Goal: Task Accomplishment & Management: Complete application form

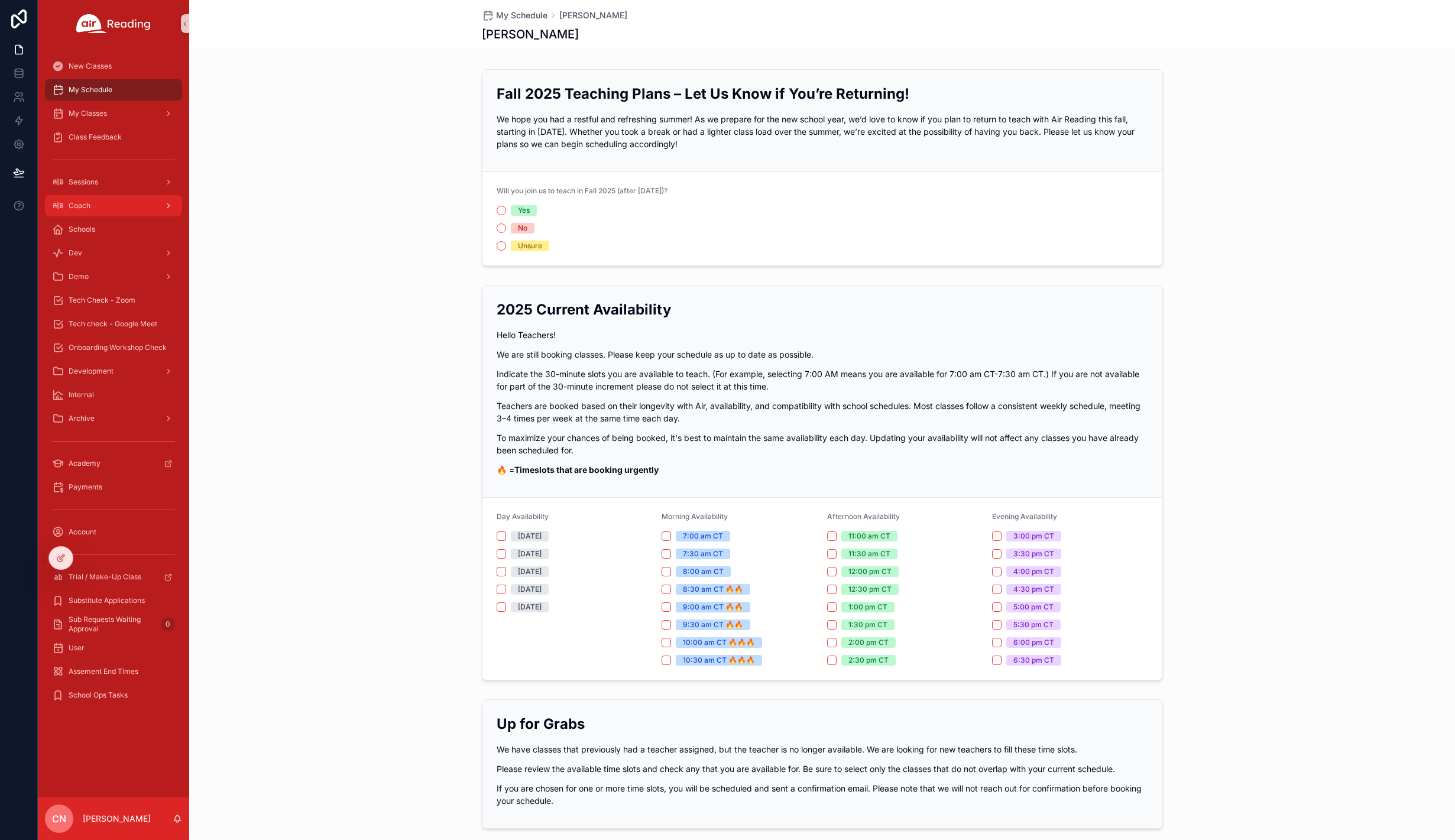
click at [90, 205] on div "Coach" at bounding box center [113, 205] width 123 height 19
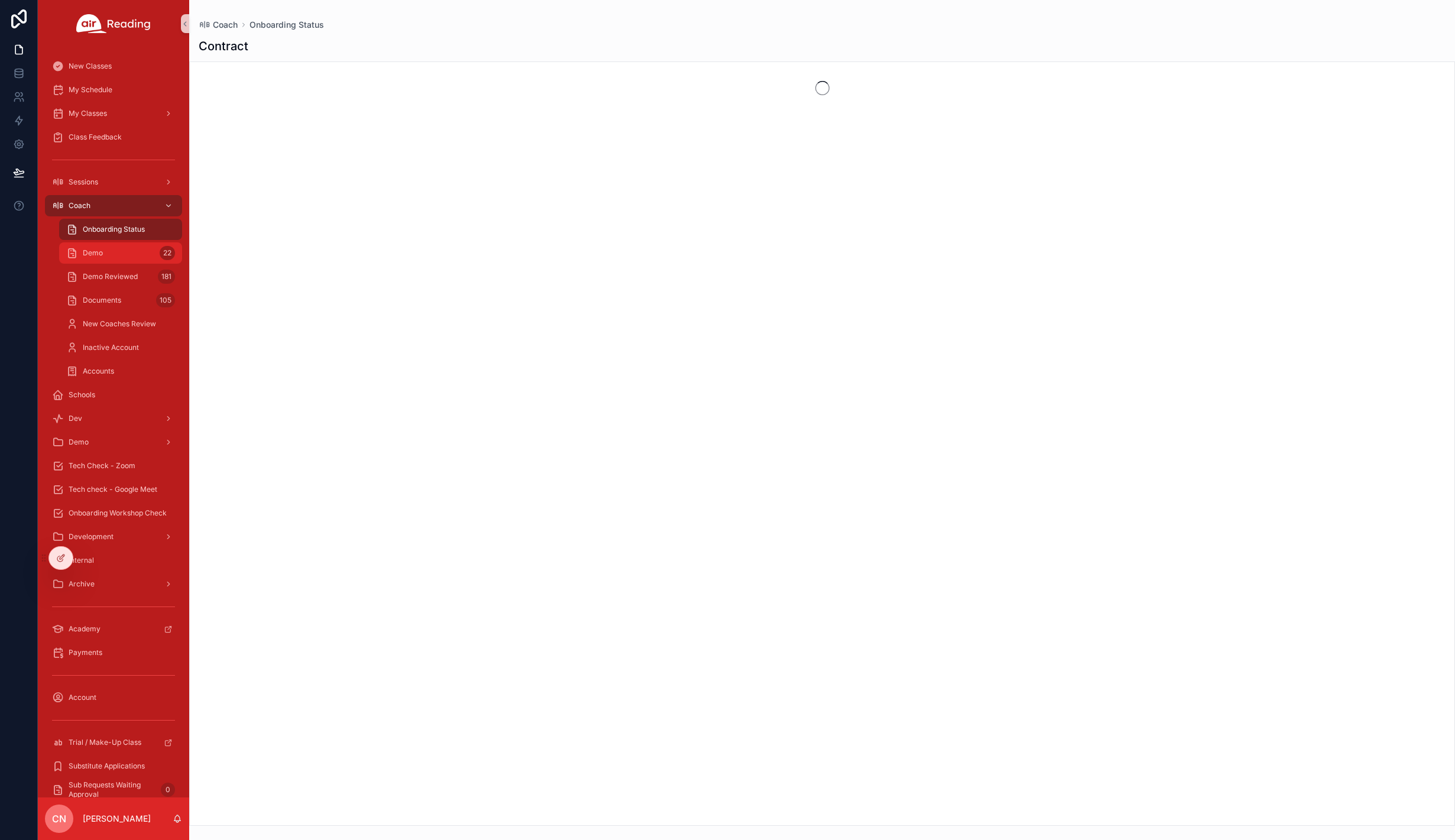
click at [99, 255] on span "Demo" at bounding box center [92, 254] width 20 height 10
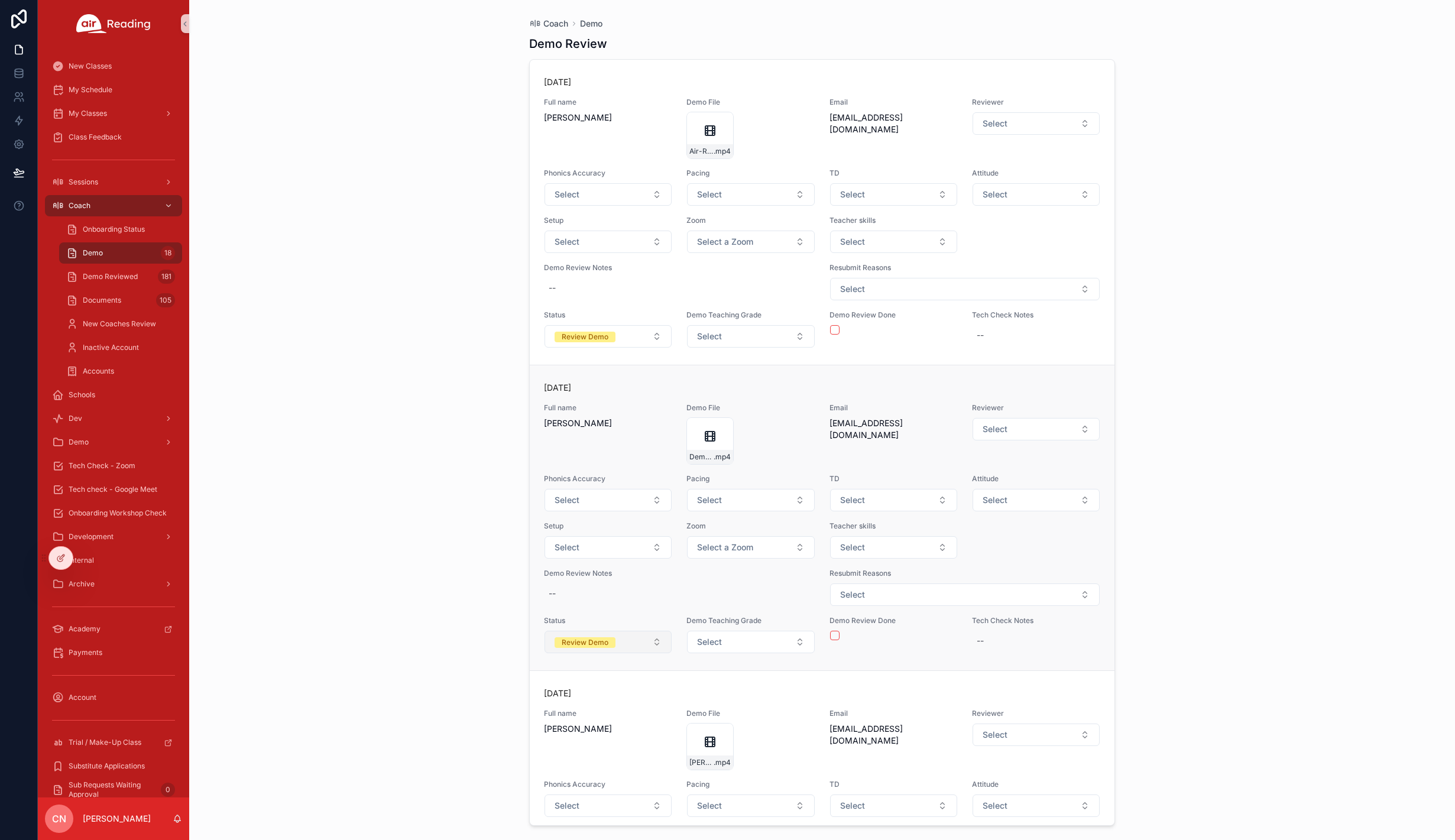
click at [612, 642] on span "Review Demo" at bounding box center [585, 642] width 61 height 11
click at [601, 478] on div "Review Demo" at bounding box center [607, 479] width 142 height 18
click at [598, 642] on span "Select a Status" at bounding box center [584, 642] width 60 height 12
click at [593, 461] on div "Review Demo" at bounding box center [571, 462] width 47 height 11
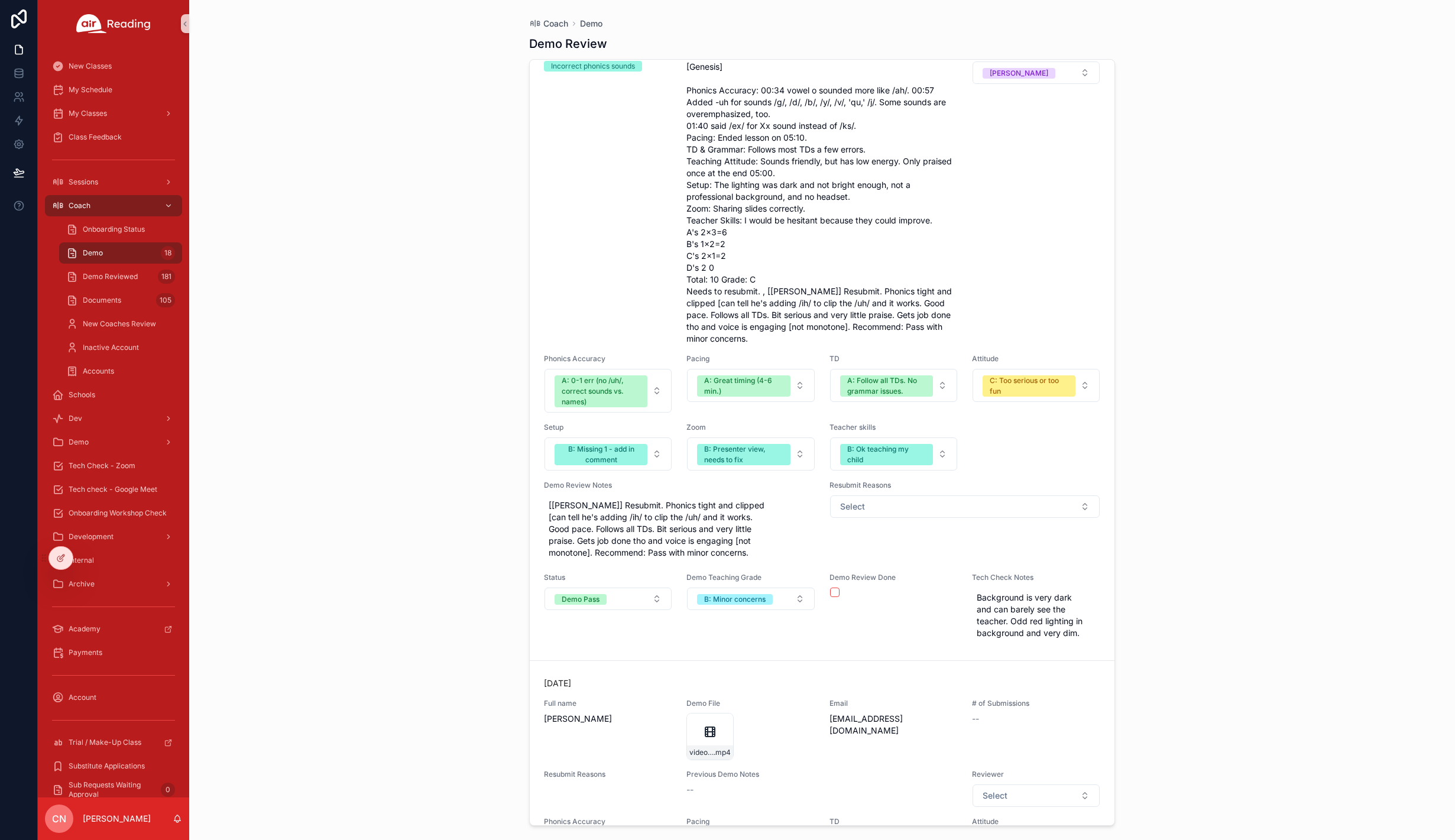
scroll to position [1948, 0]
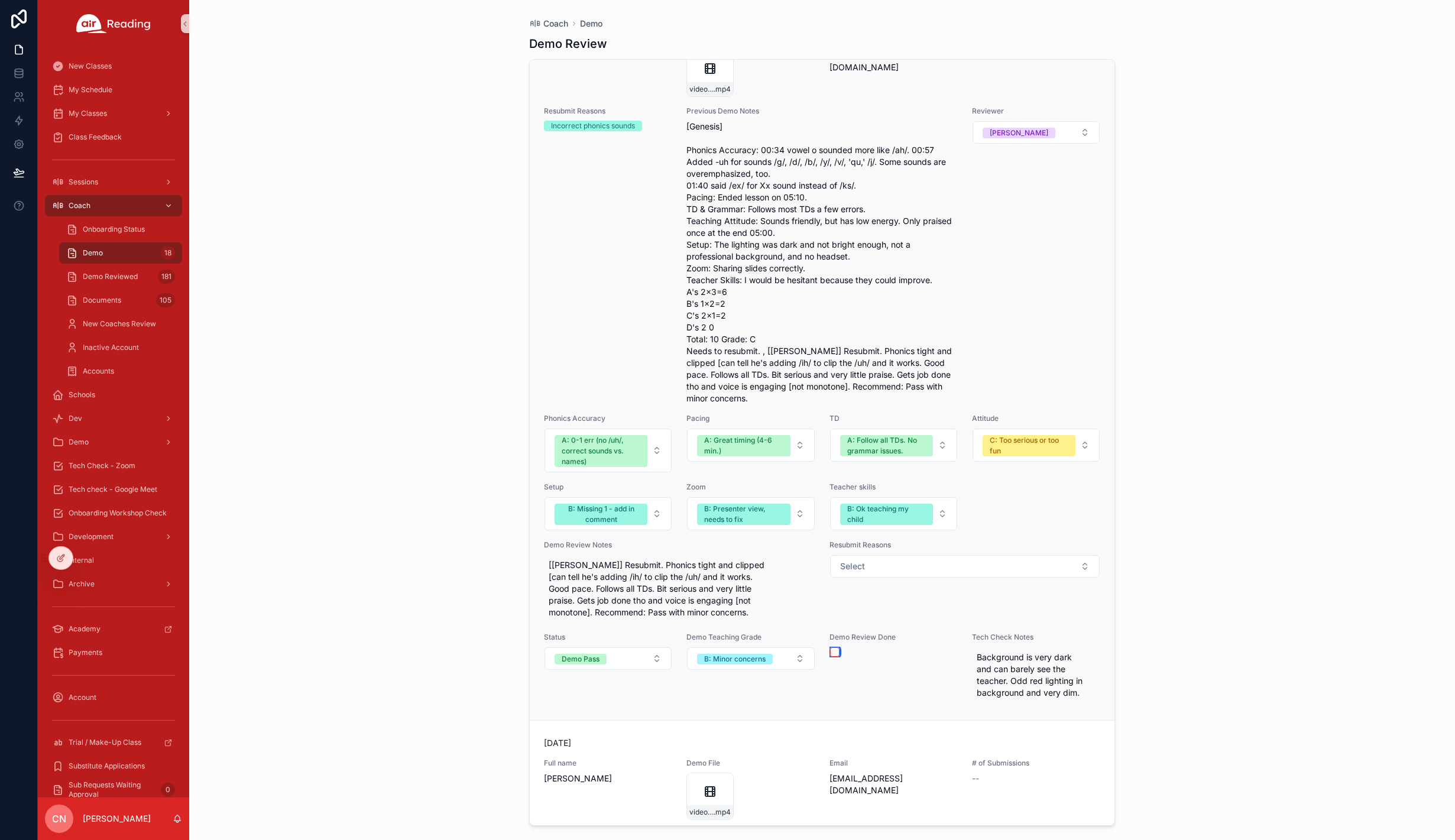
click at [830, 653] on button "scrollable content" at bounding box center [835, 652] width 10 height 10
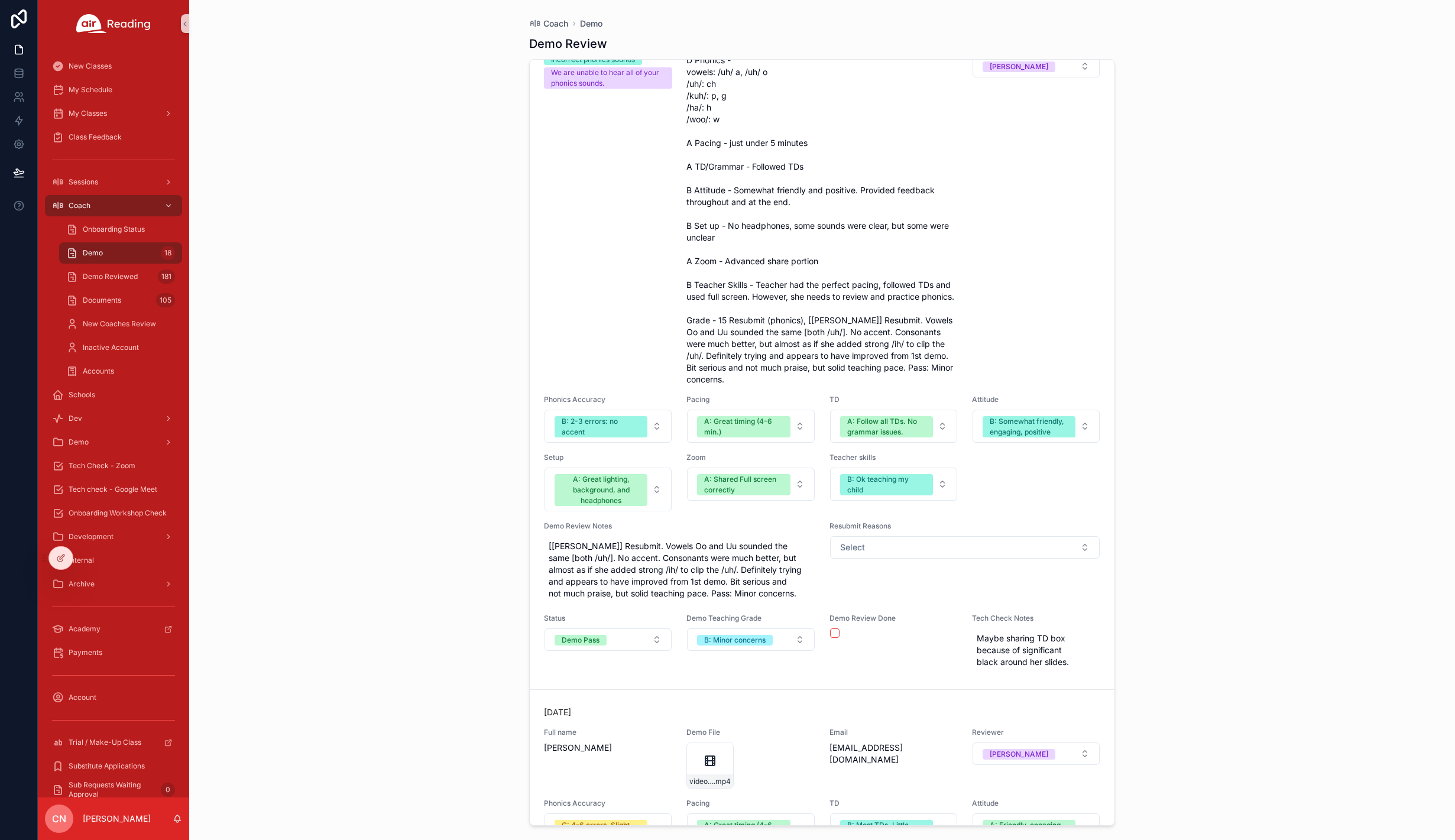
scroll to position [2370, 0]
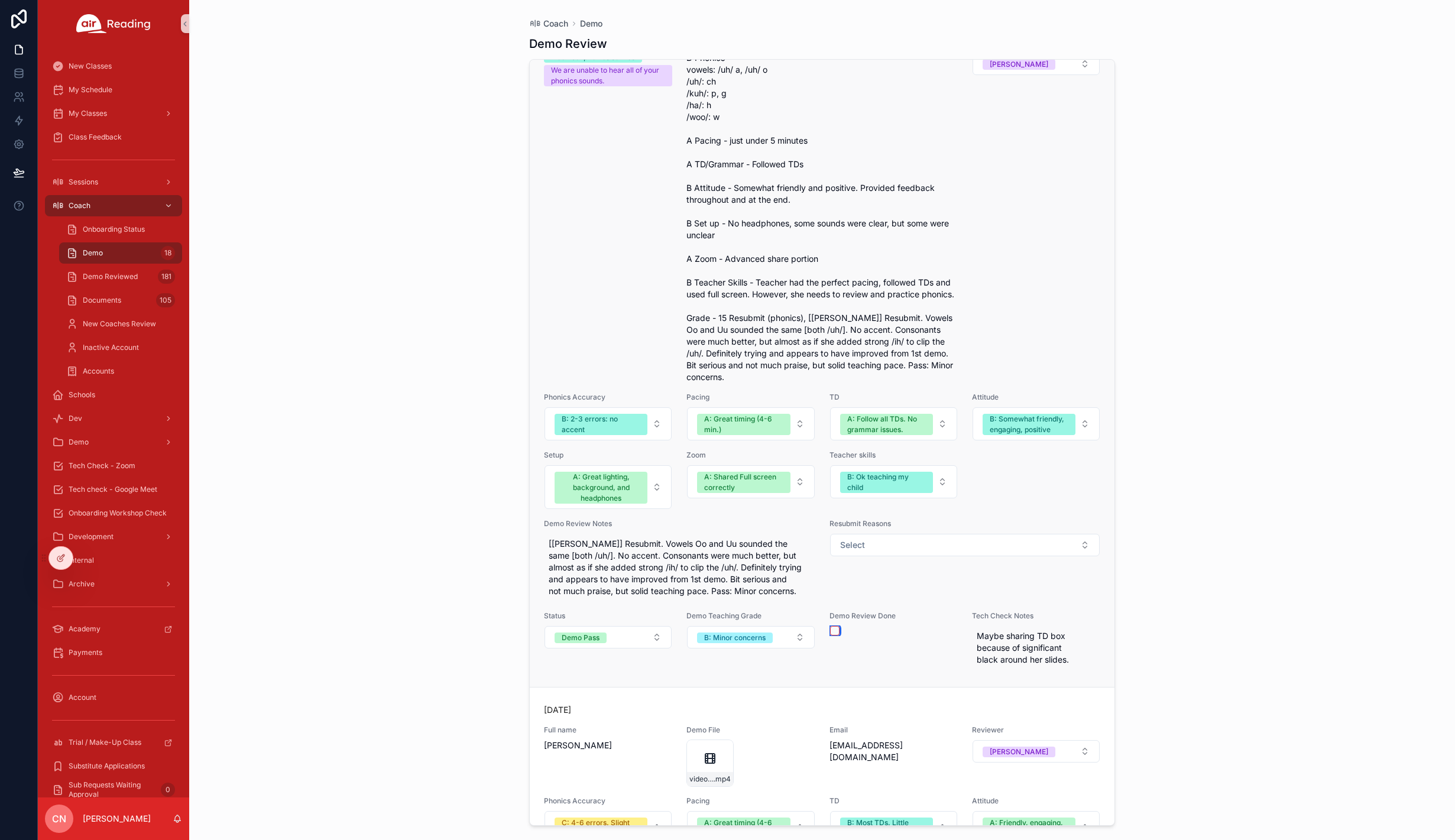
click at [832, 635] on button "scrollable content" at bounding box center [835, 631] width 10 height 10
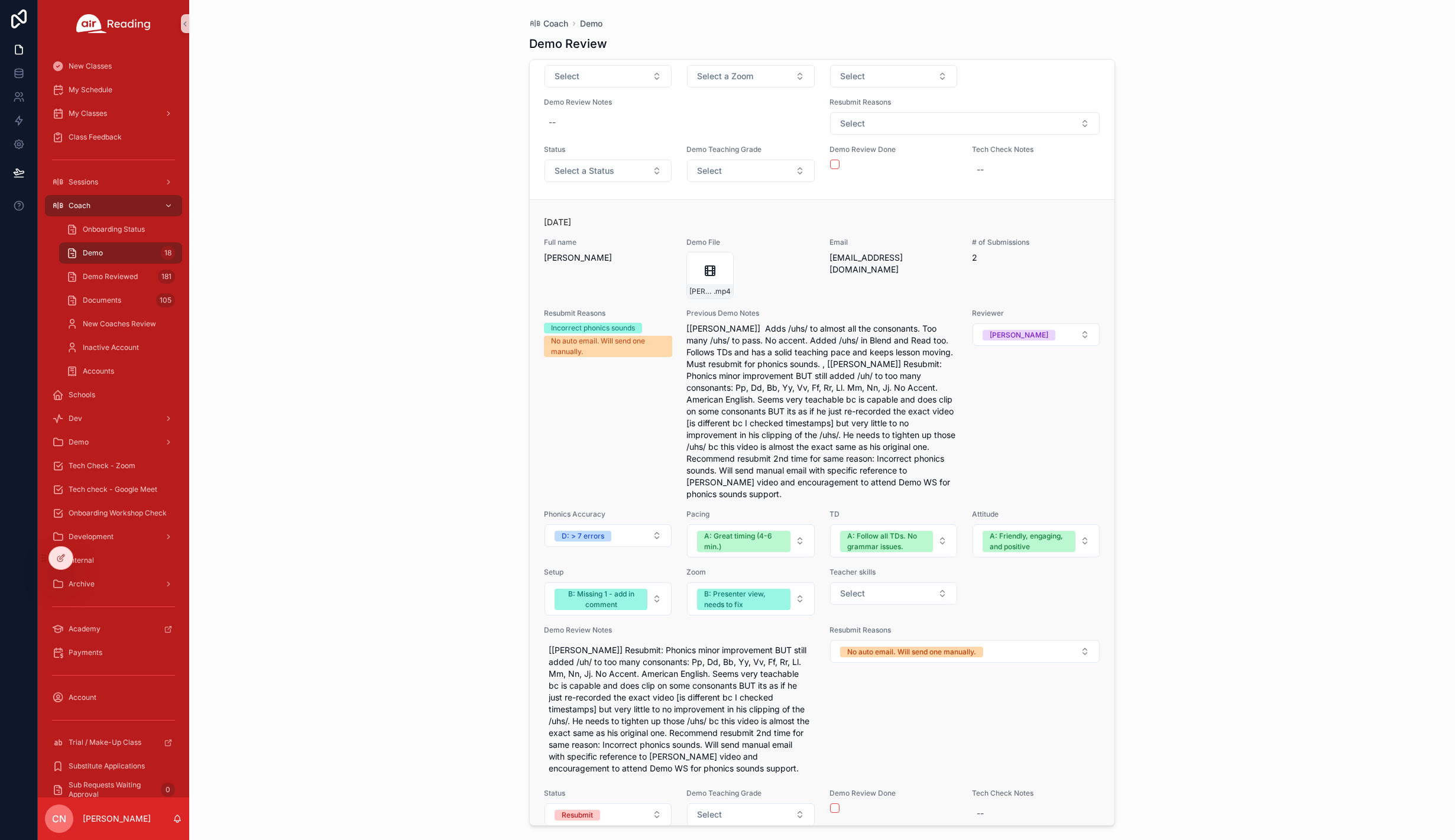
scroll to position [3927, 0]
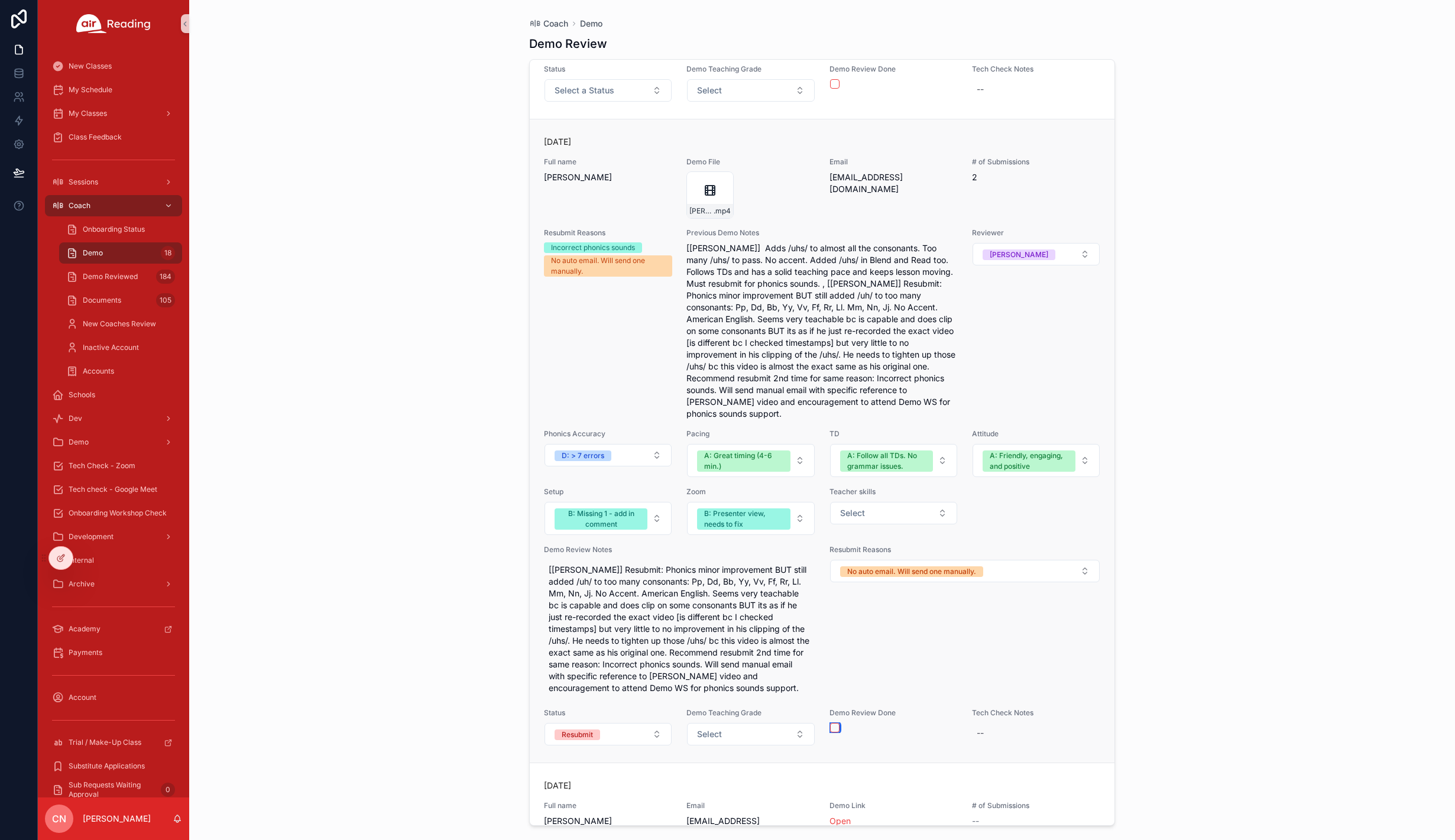
click at [832, 723] on button "scrollable content" at bounding box center [835, 728] width 10 height 10
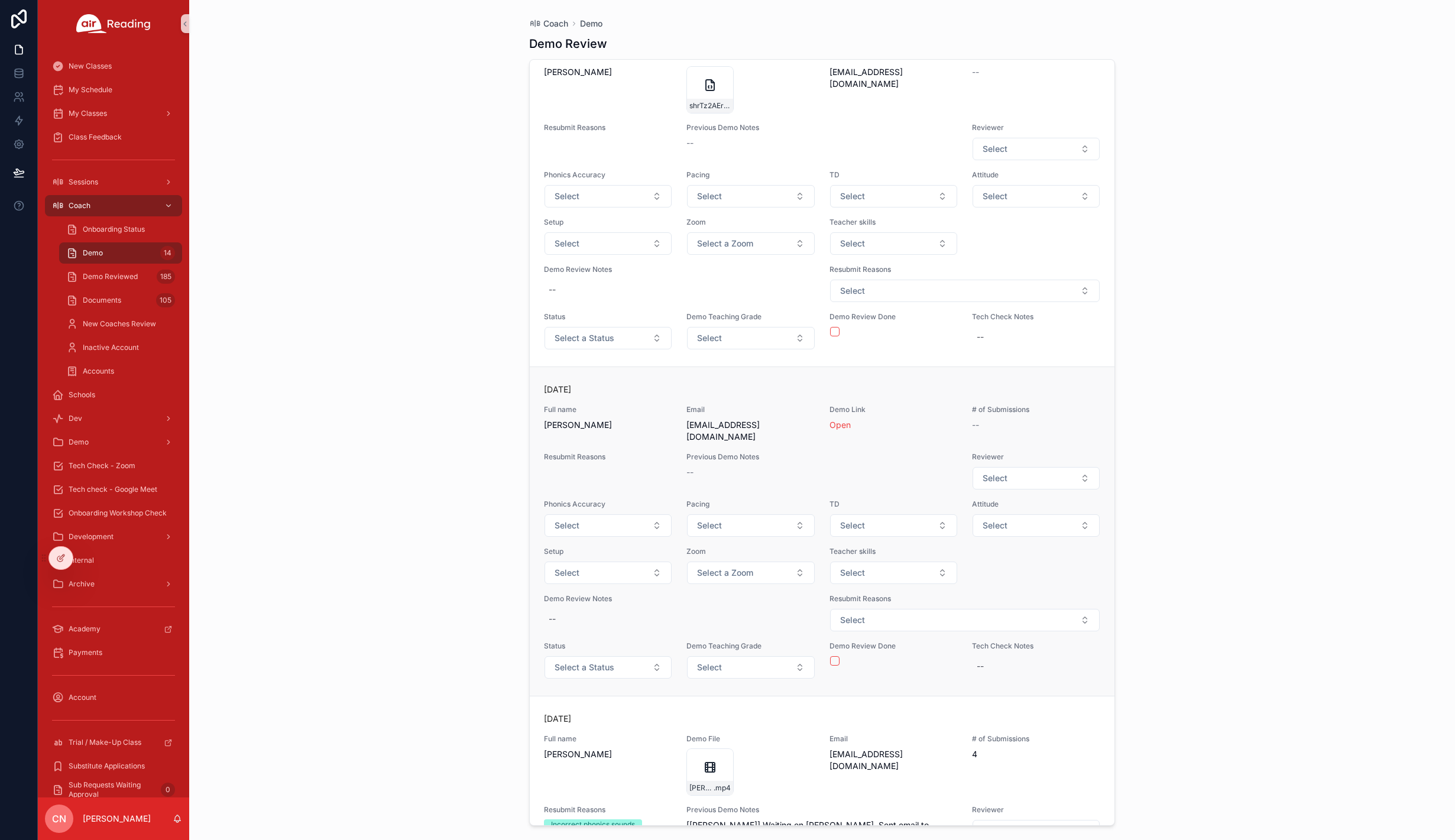
scroll to position [3670, 0]
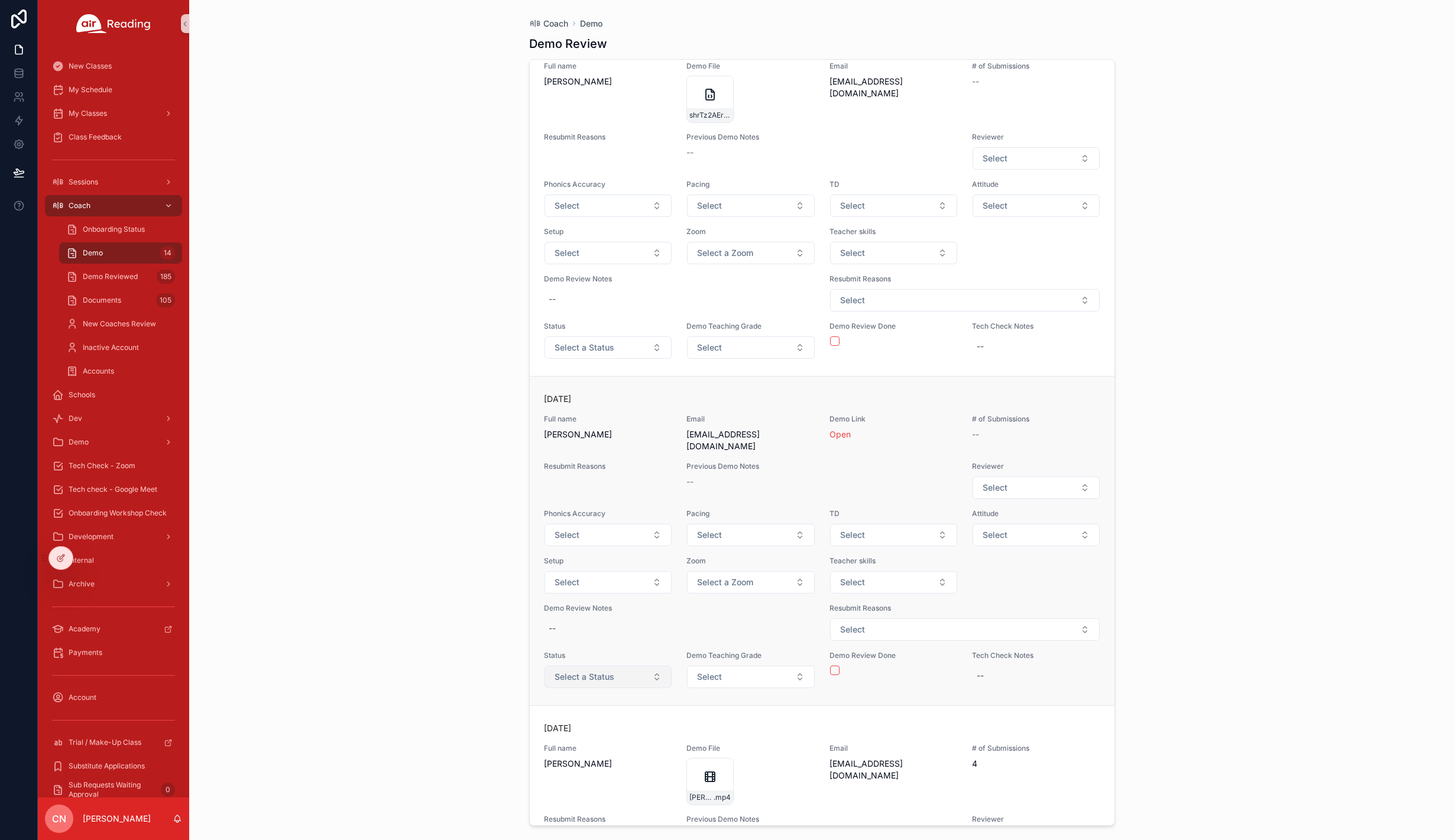
click at [614, 666] on button "Select a Status" at bounding box center [607, 677] width 127 height 22
click at [593, 471] on div "Review Demo" at bounding box center [571, 473] width 47 height 11
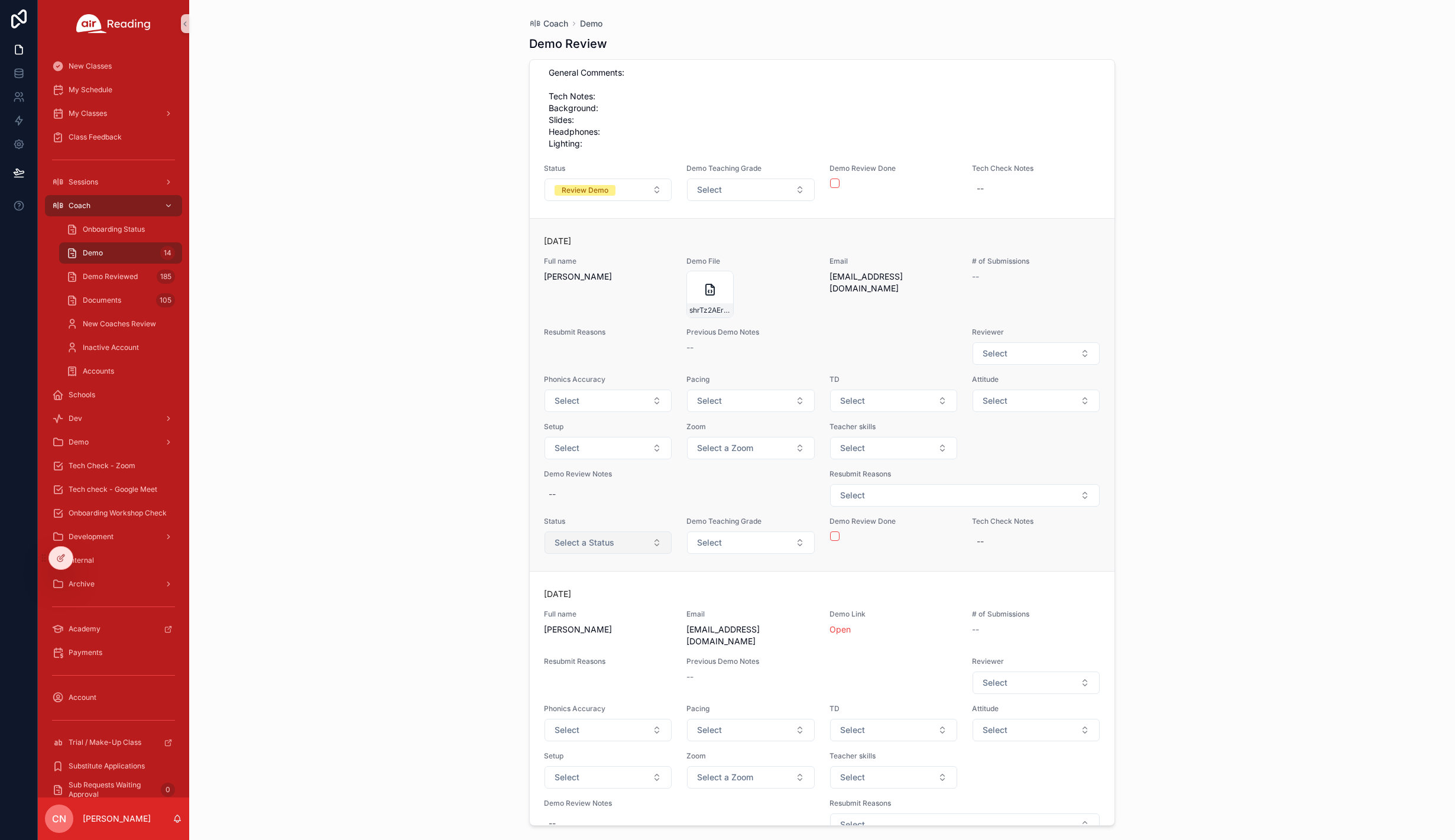
click at [611, 537] on span "Select a Status" at bounding box center [584, 542] width 60 height 12
click at [600, 577] on span "Review Demo" at bounding box center [571, 578] width 61 height 11
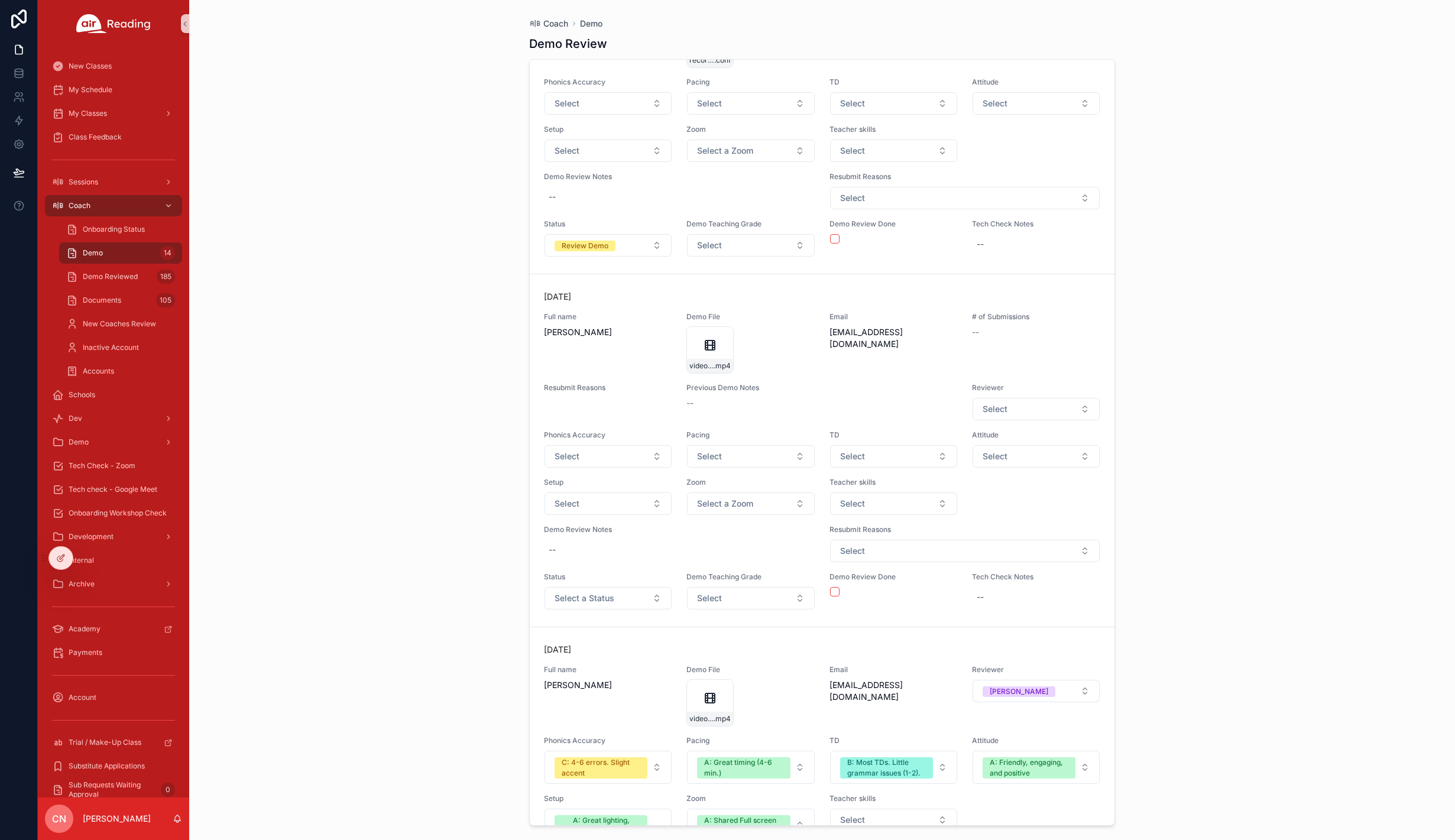
scroll to position [1510, 0]
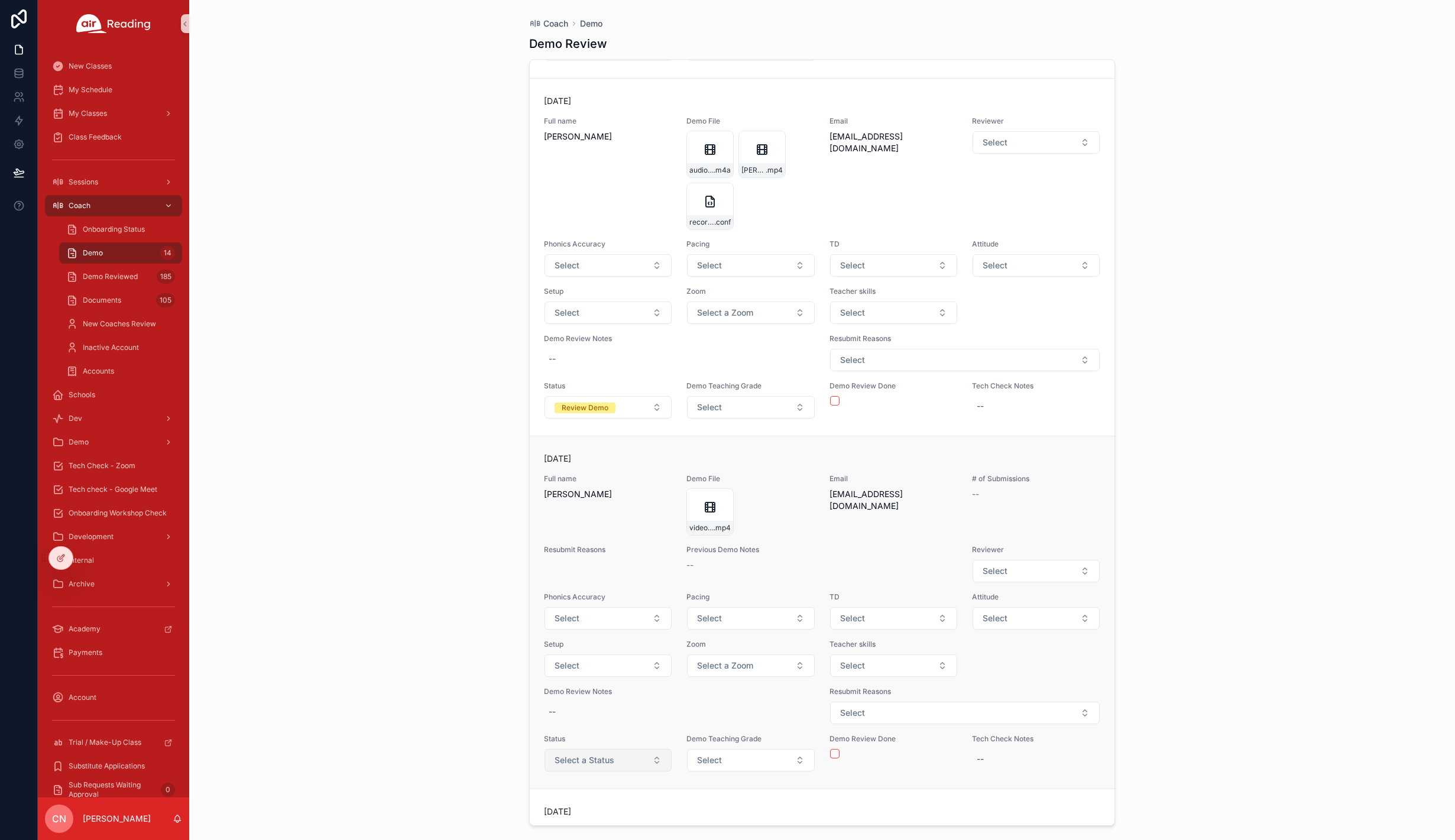
click at [600, 761] on span "Select a Status" at bounding box center [584, 760] width 60 height 12
click at [593, 574] on div "Review Demo" at bounding box center [571, 579] width 47 height 11
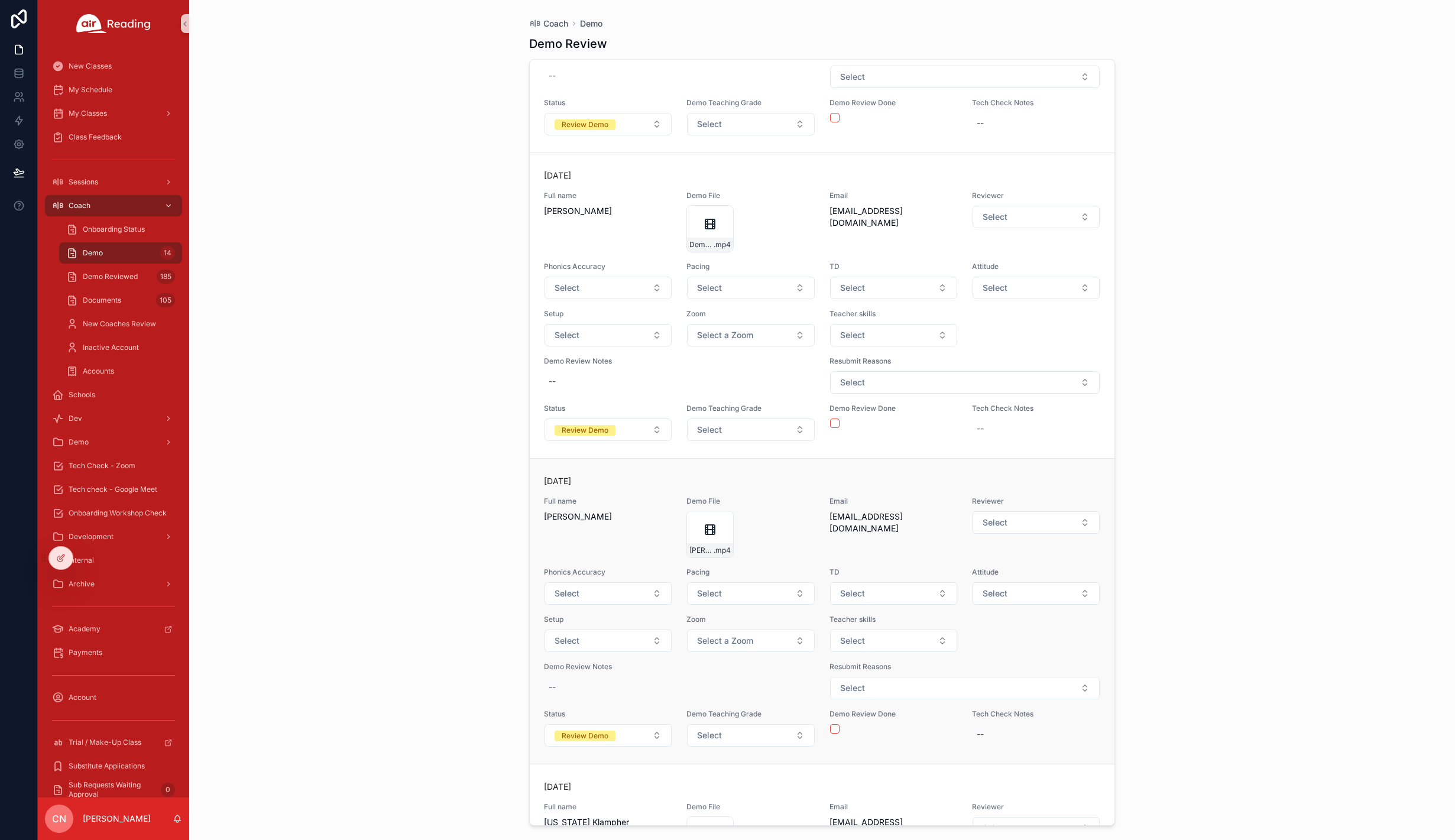
scroll to position [0, 0]
